Goal: Navigation & Orientation: Find specific page/section

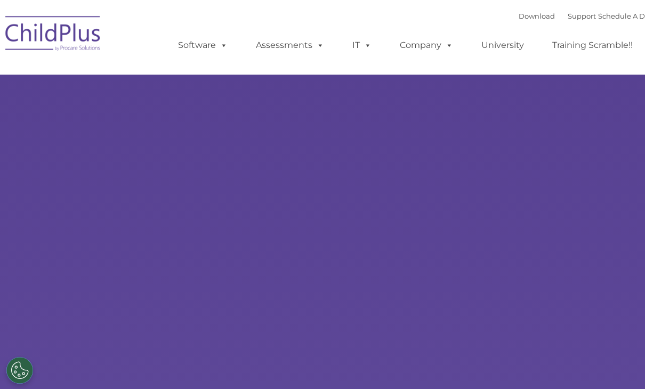
type input ""
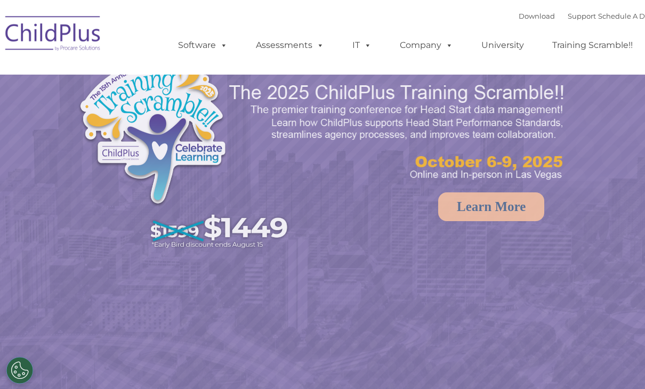
select select "MEDIUM"
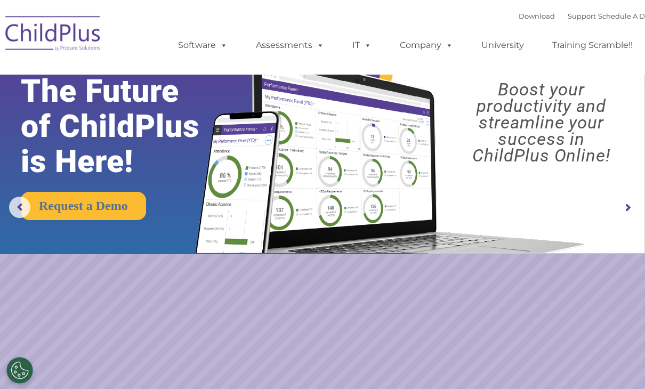
click at [566, 231] on img at bounding box center [388, 143] width 405 height 219
